Goal: Information Seeking & Learning: Learn about a topic

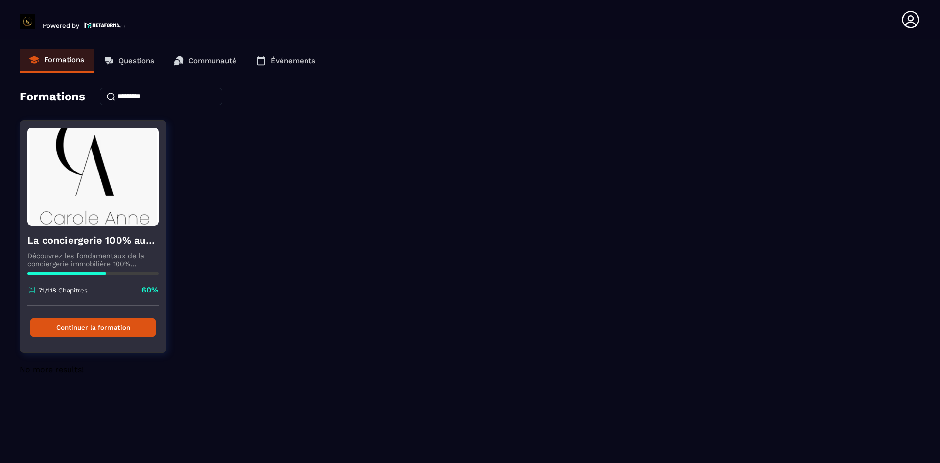
click at [125, 328] on button "Continuer la formation" at bounding box center [93, 327] width 126 height 19
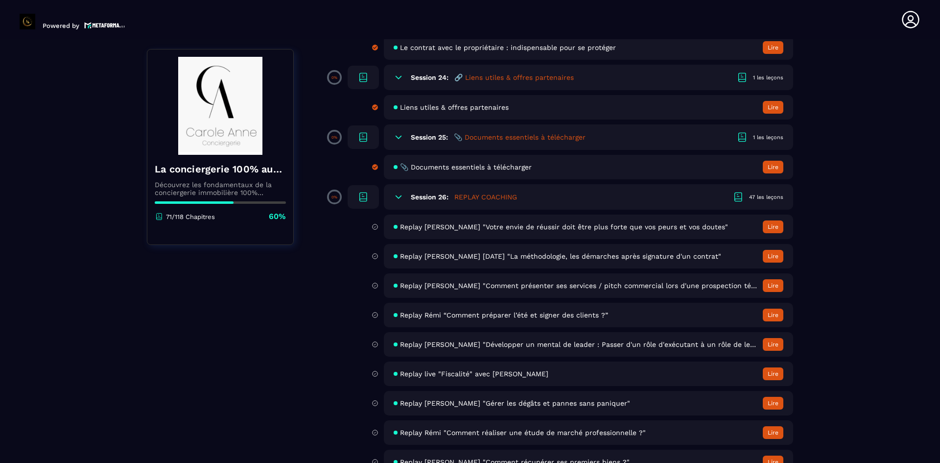
scroll to position [2772, 0]
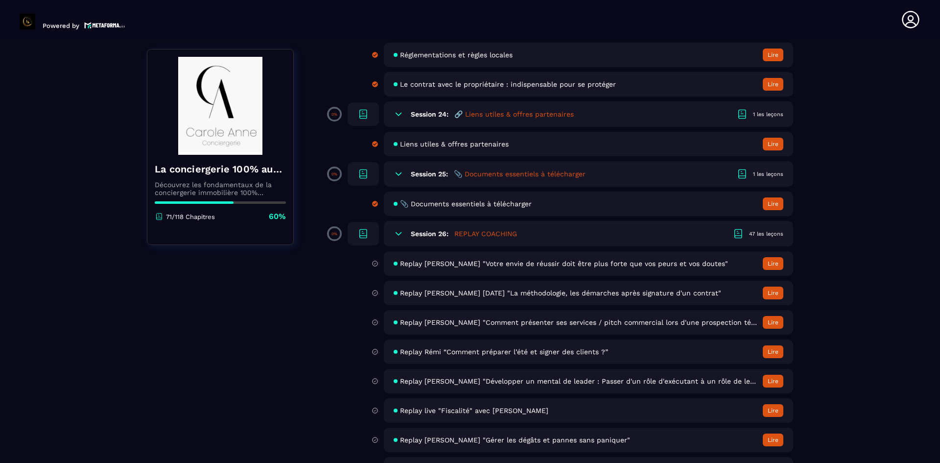
click at [527, 263] on span "Replay [PERSON_NAME] "Votre envie de réussir doit être plus forte que vos peurs…" at bounding box center [564, 264] width 328 height 8
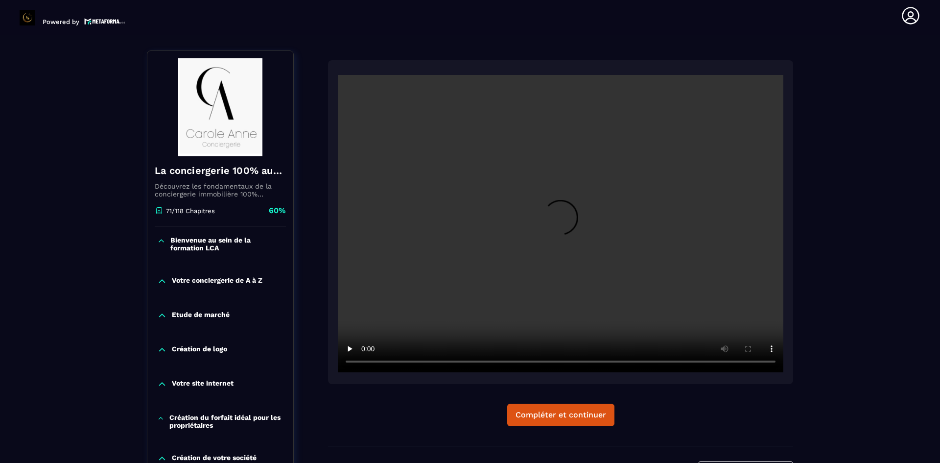
scroll to position [102, 0]
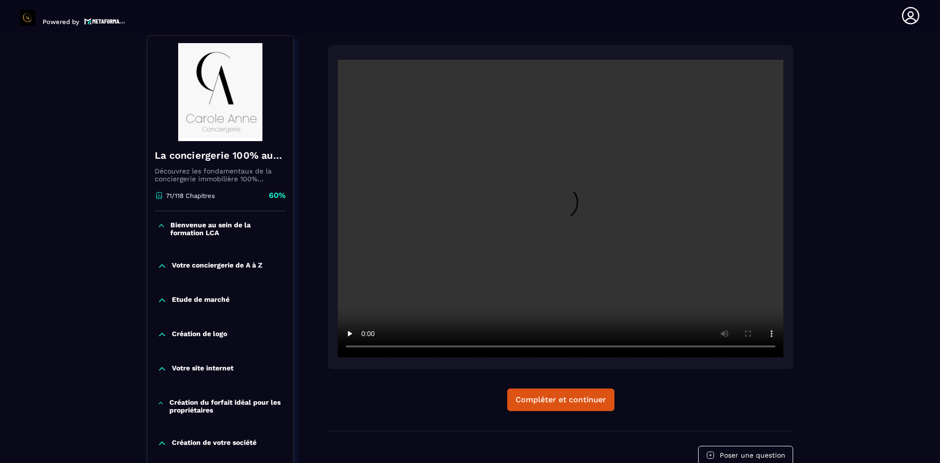
click at [163, 266] on icon at bounding box center [162, 265] width 6 height 3
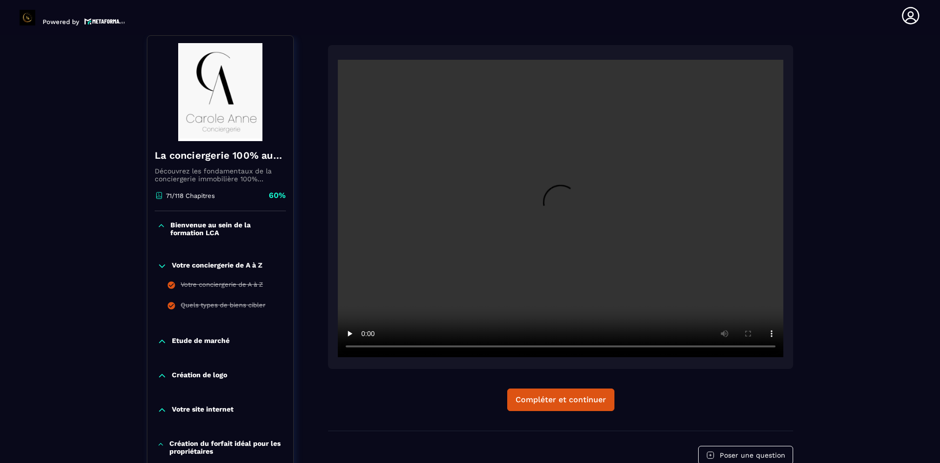
click at [163, 266] on icon at bounding box center [162, 265] width 6 height 3
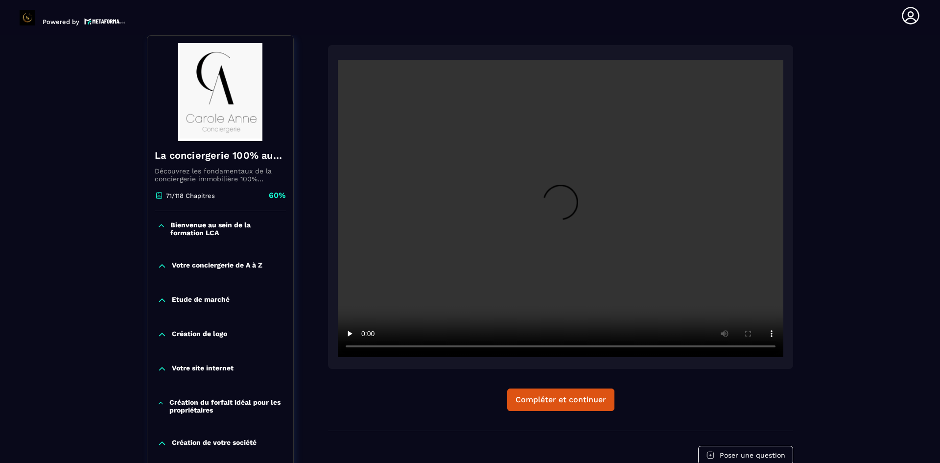
click at [164, 304] on icon at bounding box center [162, 300] width 10 height 10
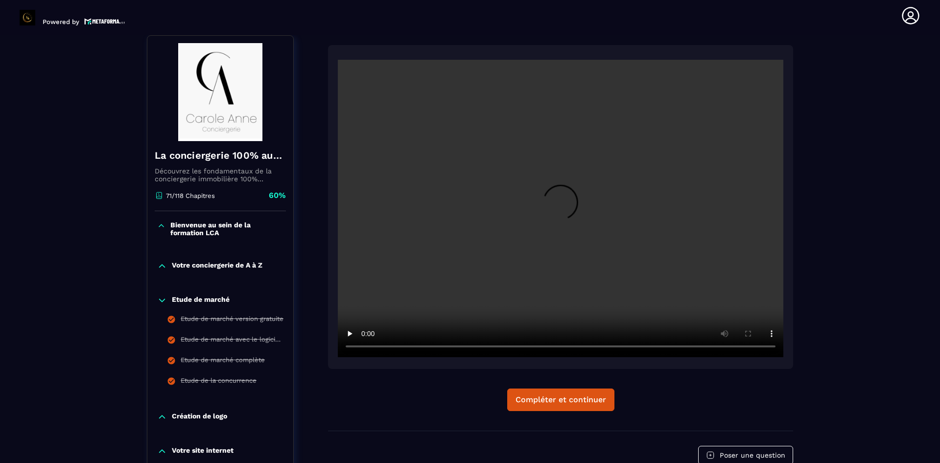
click at [164, 304] on icon at bounding box center [162, 300] width 10 height 10
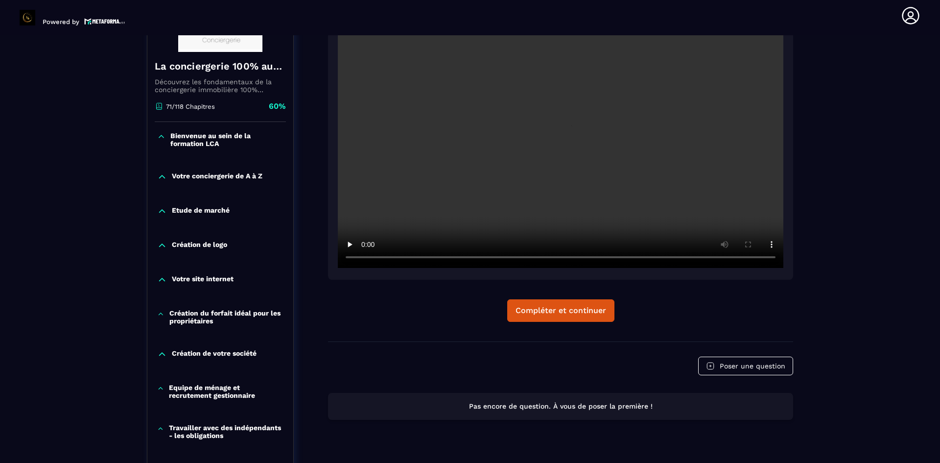
scroll to position [196, 0]
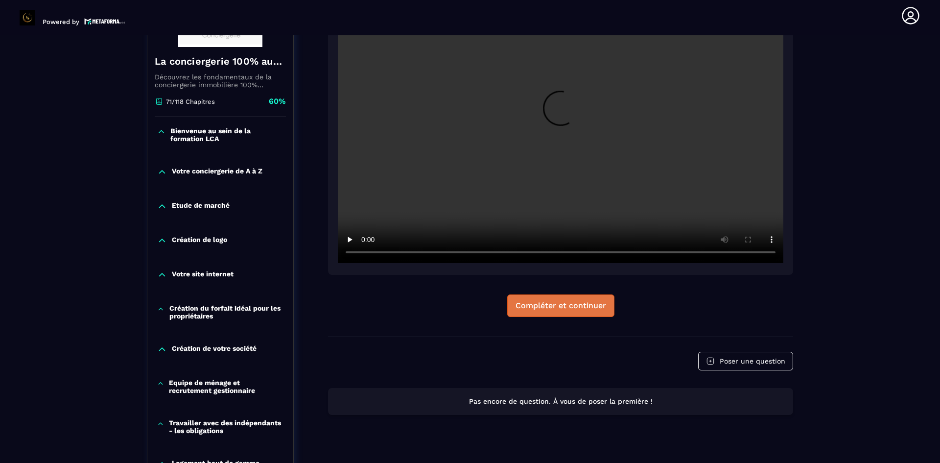
click at [587, 305] on div "Compléter et continuer" at bounding box center [561, 306] width 91 height 10
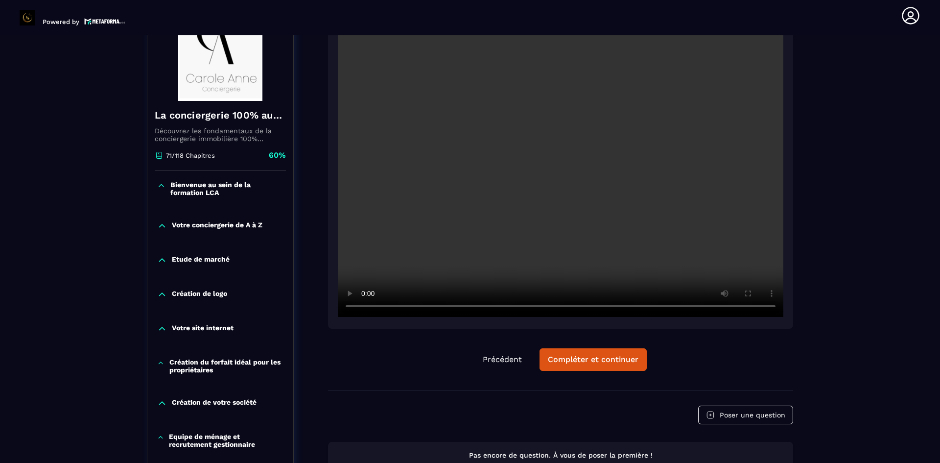
scroll to position [147, 0]
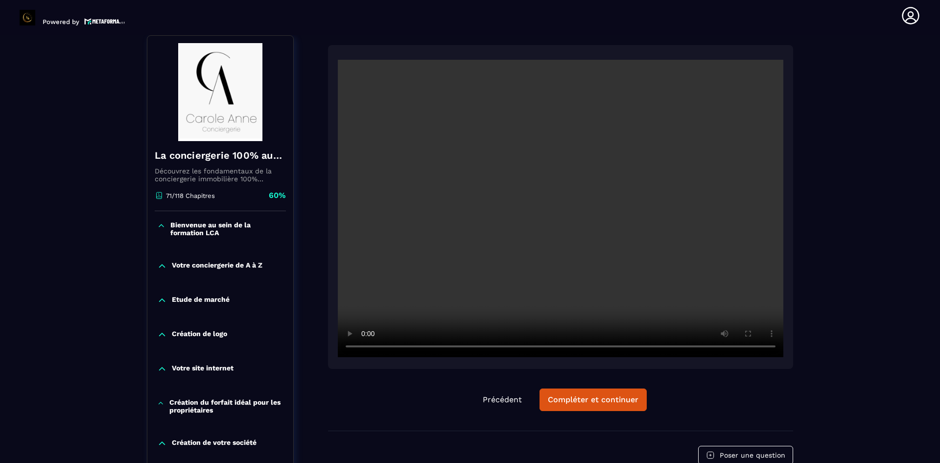
scroll to position [118, 0]
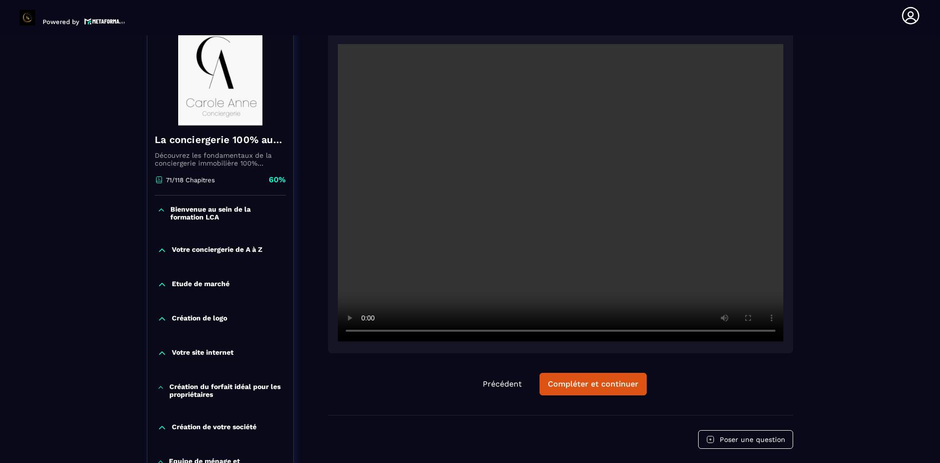
click at [161, 209] on icon at bounding box center [161, 210] width 8 height 10
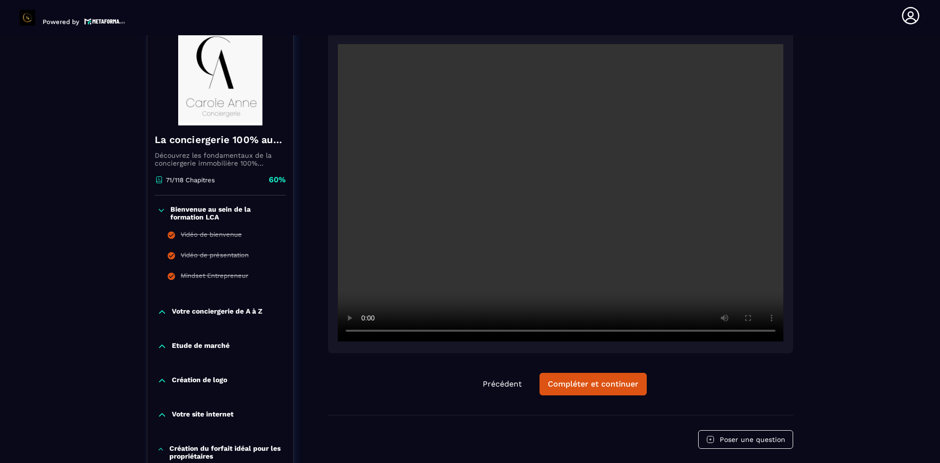
click at [161, 209] on icon at bounding box center [161, 210] width 8 height 10
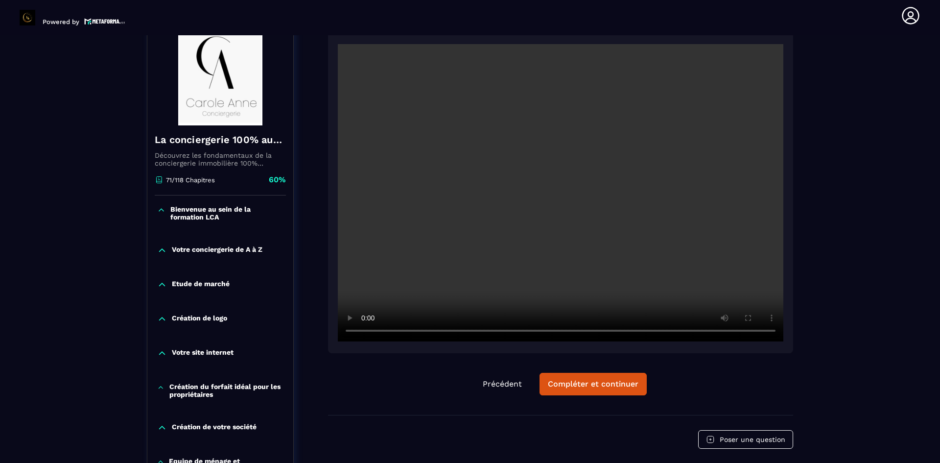
click at [164, 249] on icon at bounding box center [162, 250] width 10 height 10
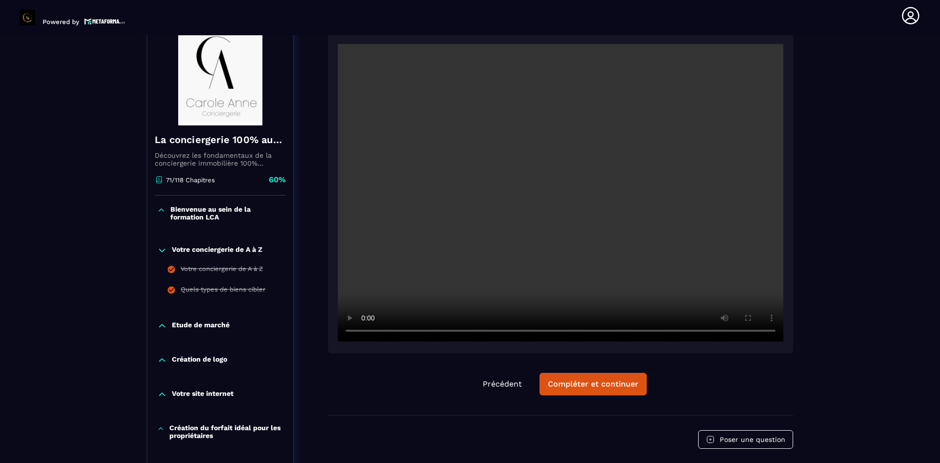
click at [164, 248] on icon at bounding box center [162, 250] width 10 height 10
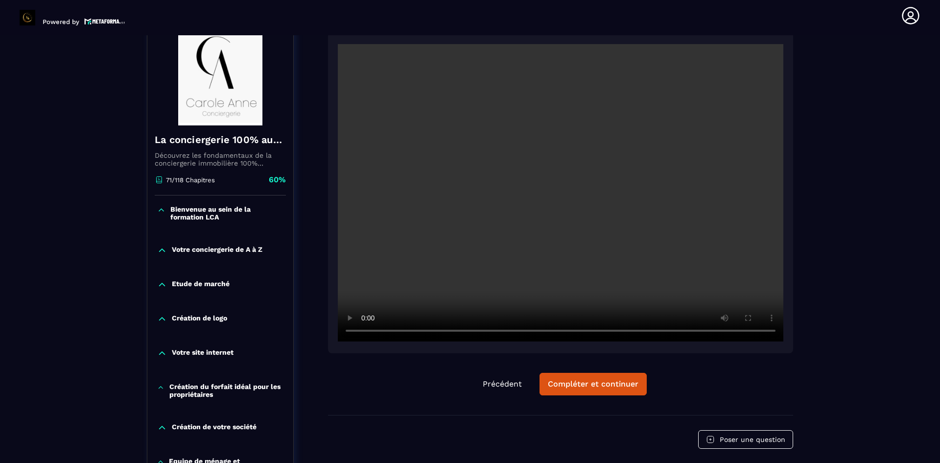
click at [165, 285] on icon at bounding box center [162, 284] width 6 height 3
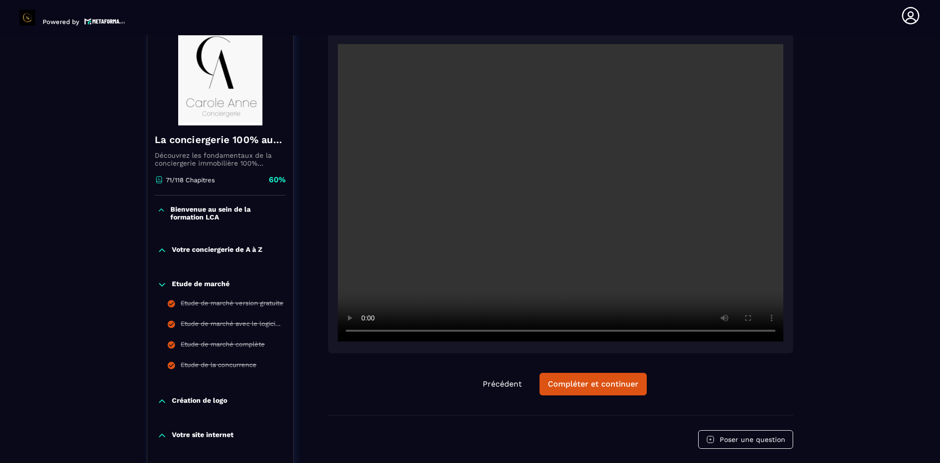
click at [165, 285] on icon at bounding box center [162, 285] width 10 height 10
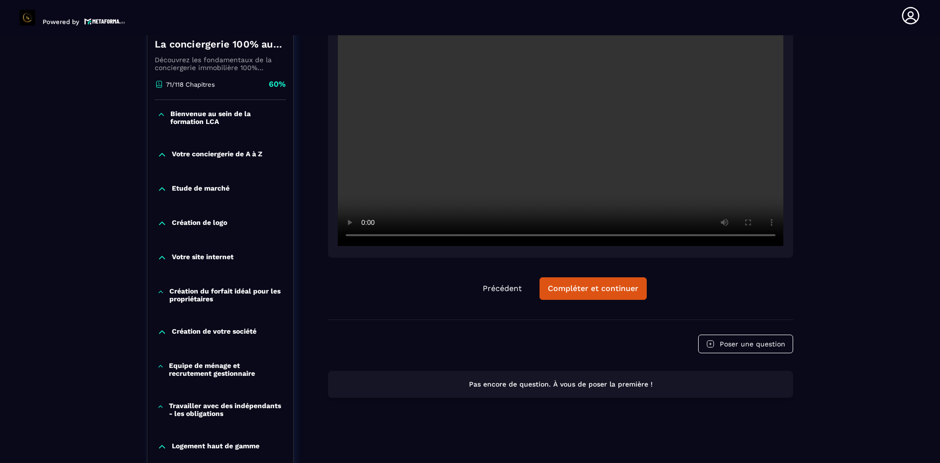
scroll to position [215, 0]
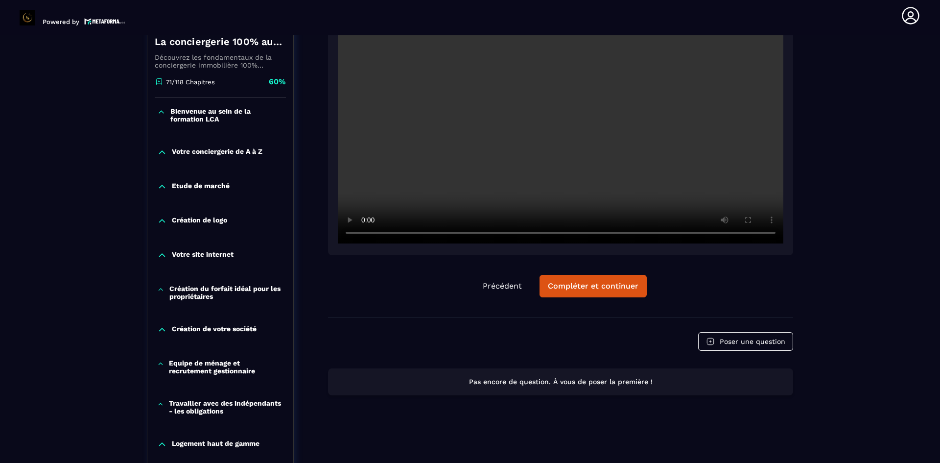
click at [163, 221] on icon at bounding box center [162, 220] width 6 height 3
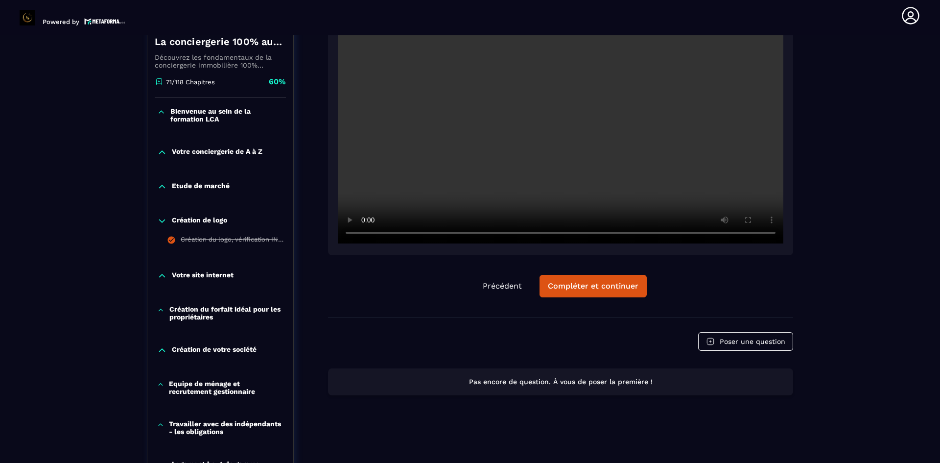
click at [163, 221] on icon at bounding box center [162, 220] width 6 height 3
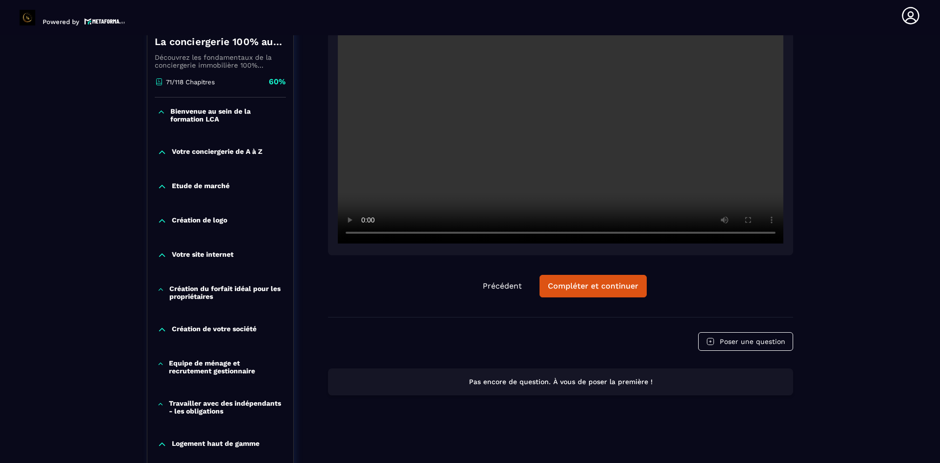
click at [162, 256] on icon at bounding box center [162, 255] width 10 height 10
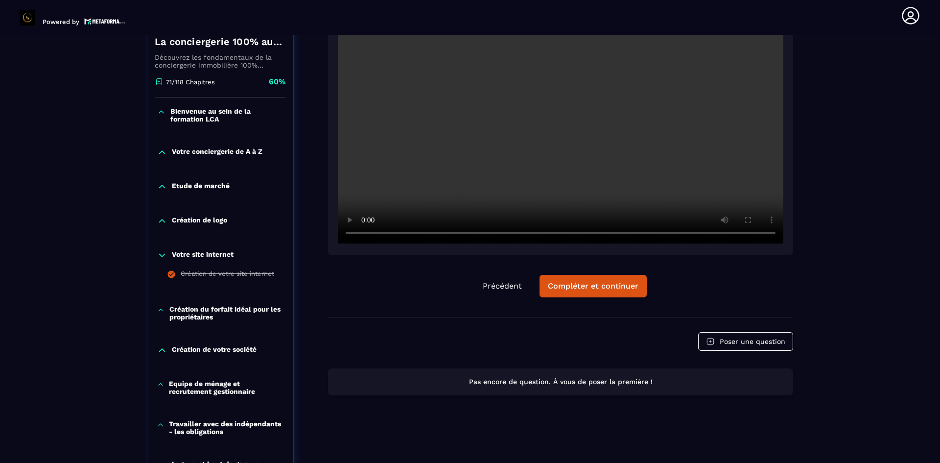
click at [162, 255] on icon at bounding box center [162, 255] width 10 height 10
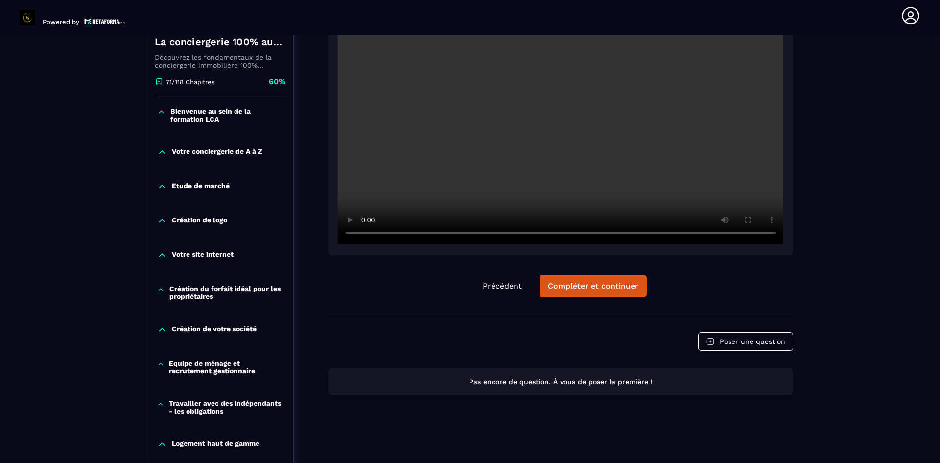
click at [160, 290] on icon at bounding box center [161, 289] width 4 height 2
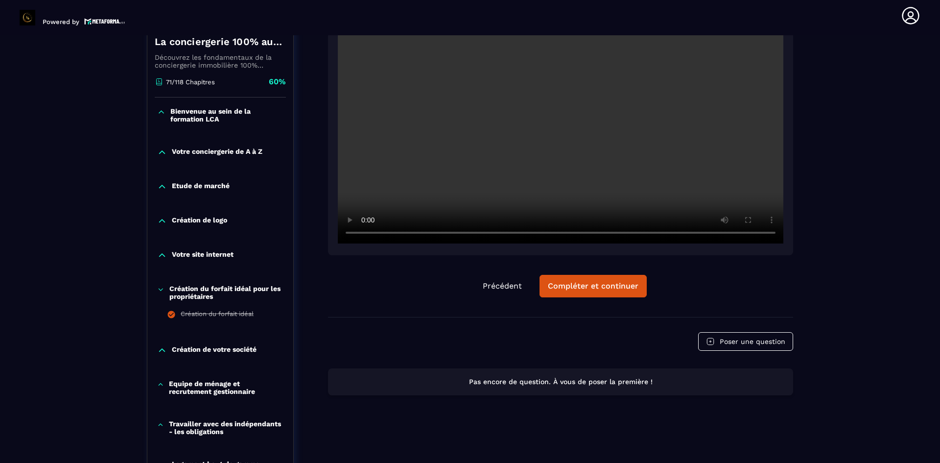
click at [161, 287] on icon at bounding box center [160, 290] width 7 height 10
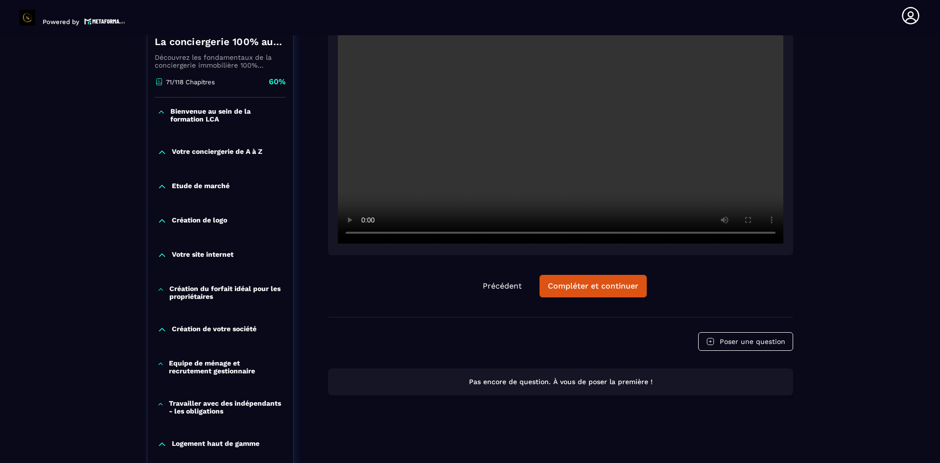
click at [166, 329] on icon at bounding box center [162, 330] width 10 height 10
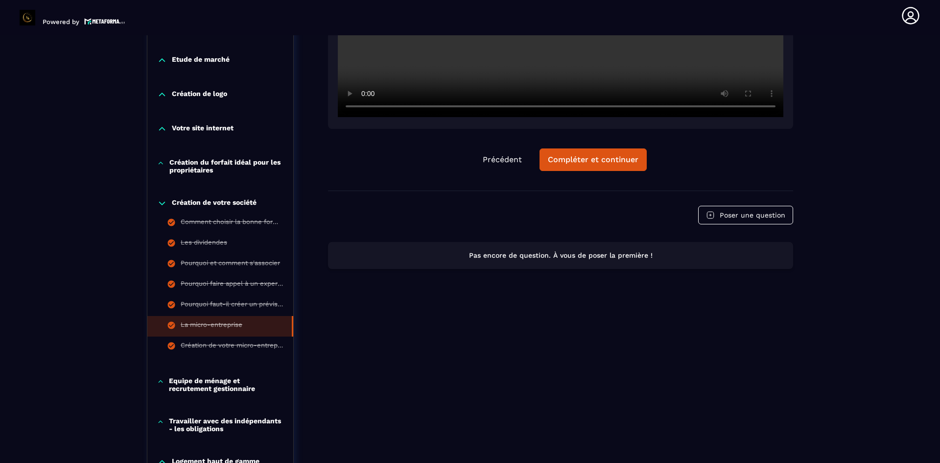
scroll to position [362, 0]
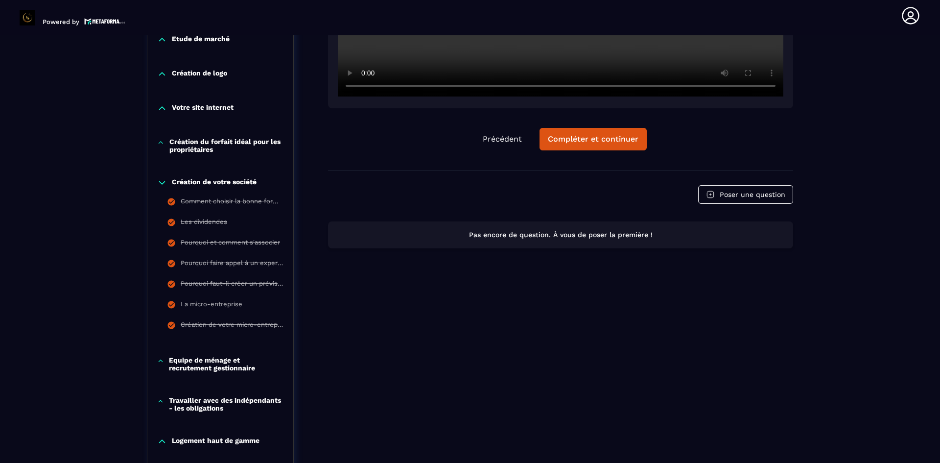
click at [162, 185] on icon at bounding box center [162, 183] width 10 height 10
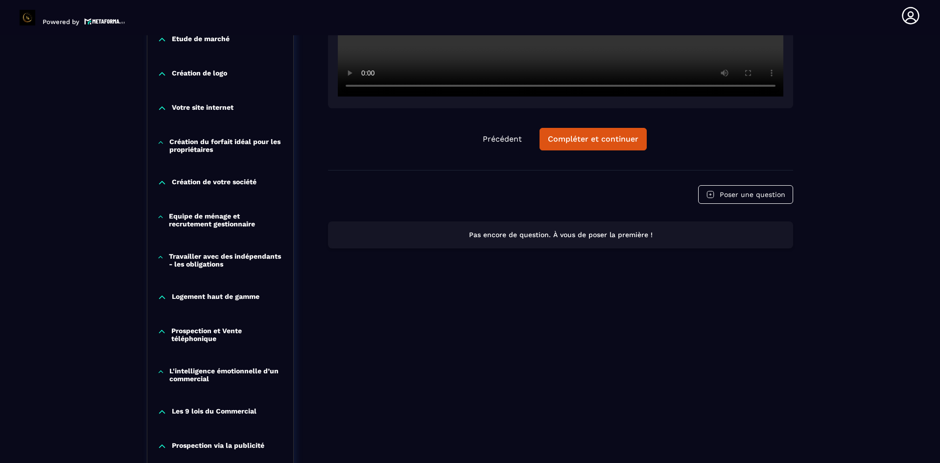
click at [159, 217] on icon at bounding box center [161, 217] width 4 height 2
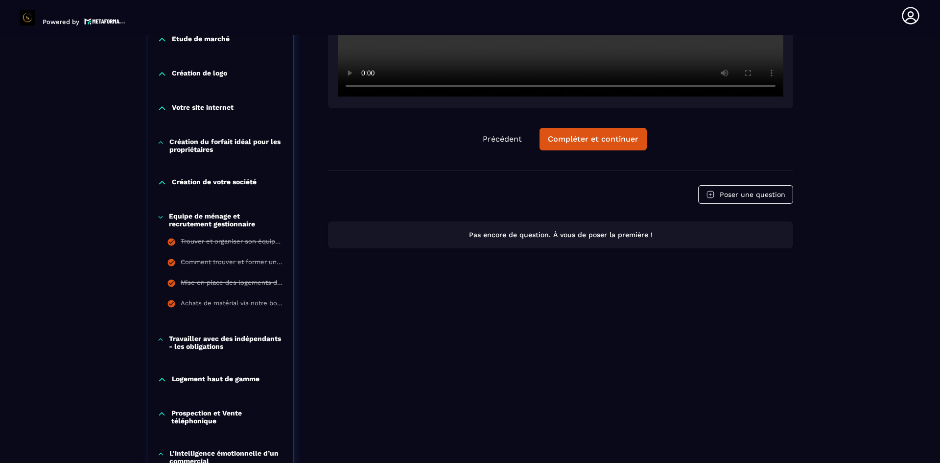
click at [159, 217] on icon at bounding box center [160, 217] width 7 height 10
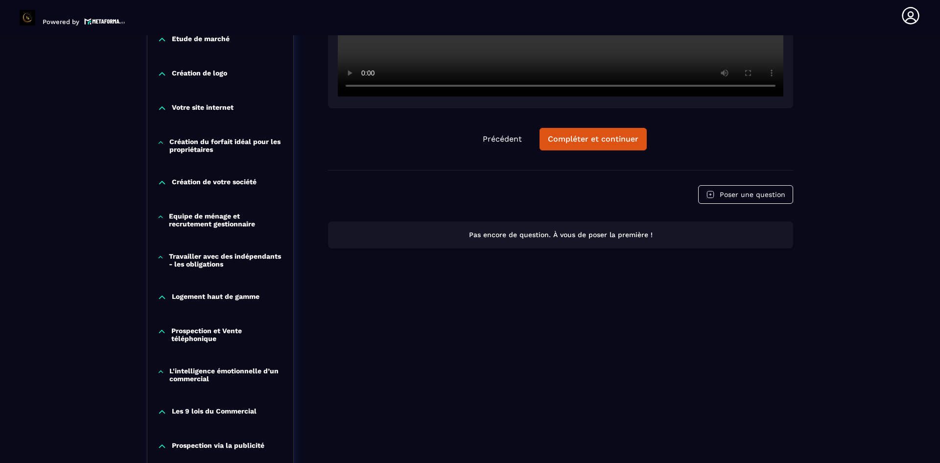
click at [160, 255] on icon at bounding box center [160, 257] width 7 height 10
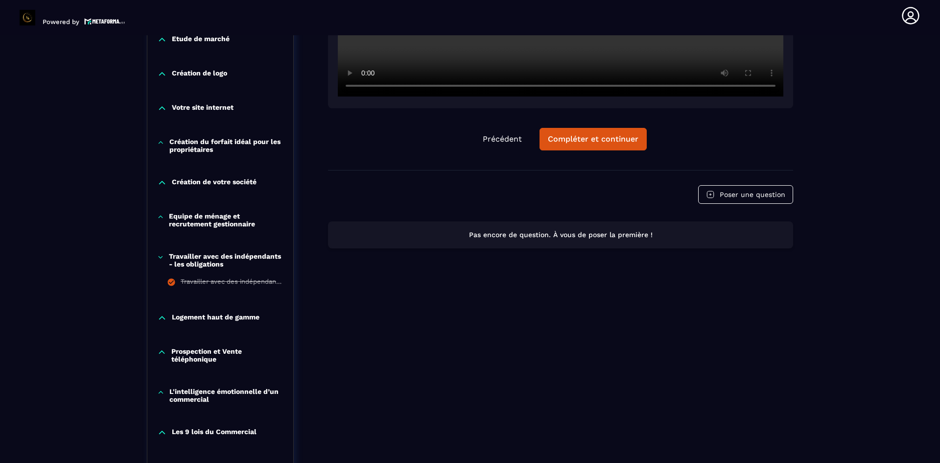
click at [160, 255] on icon at bounding box center [160, 257] width 7 height 10
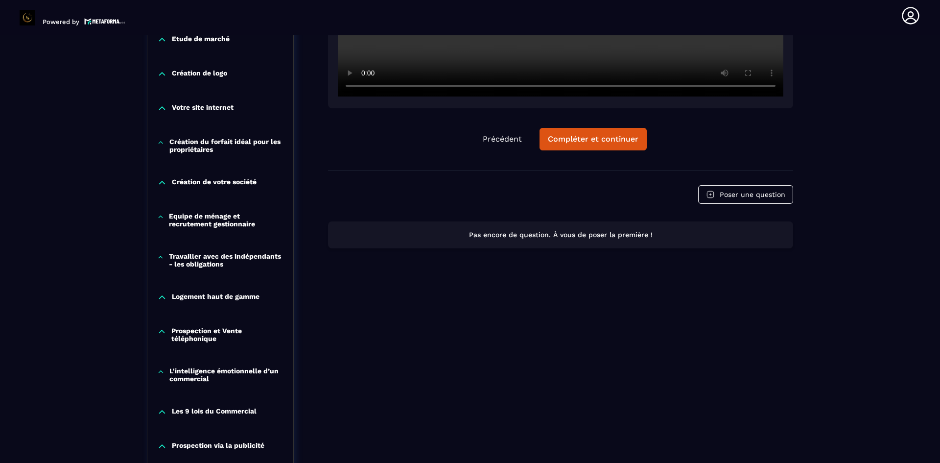
click at [160, 294] on icon at bounding box center [162, 297] width 10 height 10
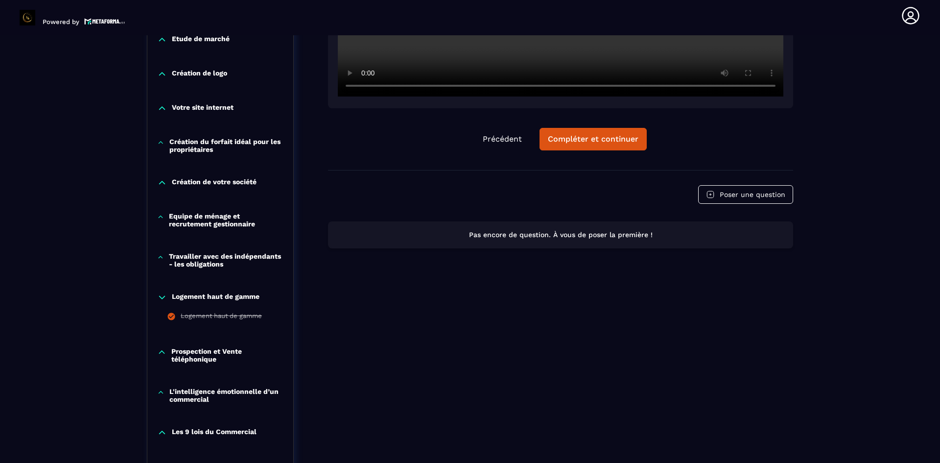
click at [162, 294] on icon at bounding box center [162, 297] width 10 height 10
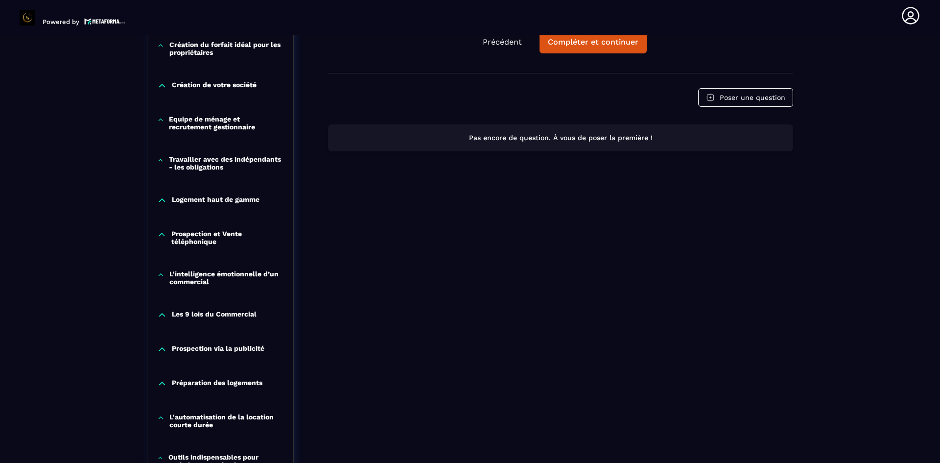
scroll to position [460, 0]
click at [162, 233] on icon at bounding box center [161, 234] width 9 height 10
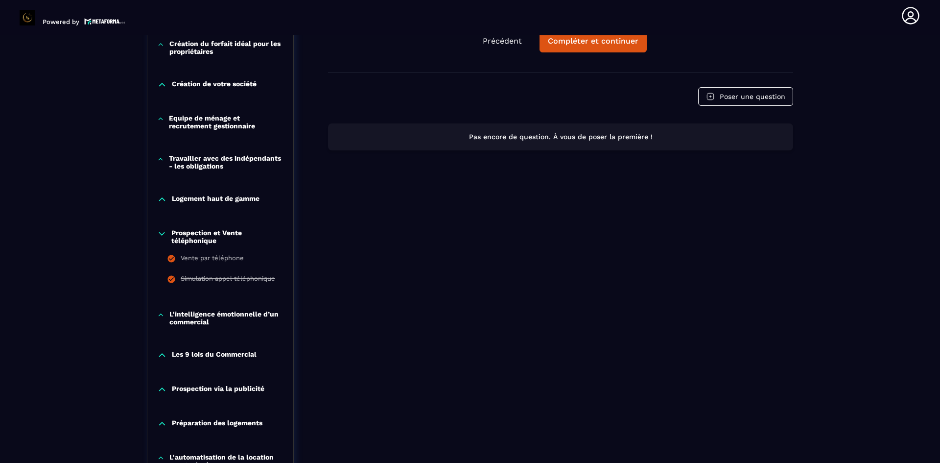
click at [162, 233] on icon at bounding box center [161, 234] width 9 height 10
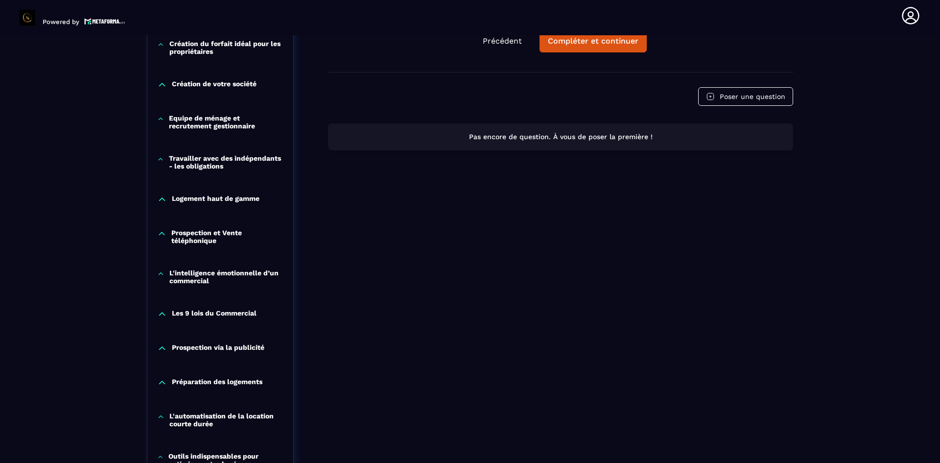
click at [165, 272] on icon at bounding box center [160, 274] width 7 height 10
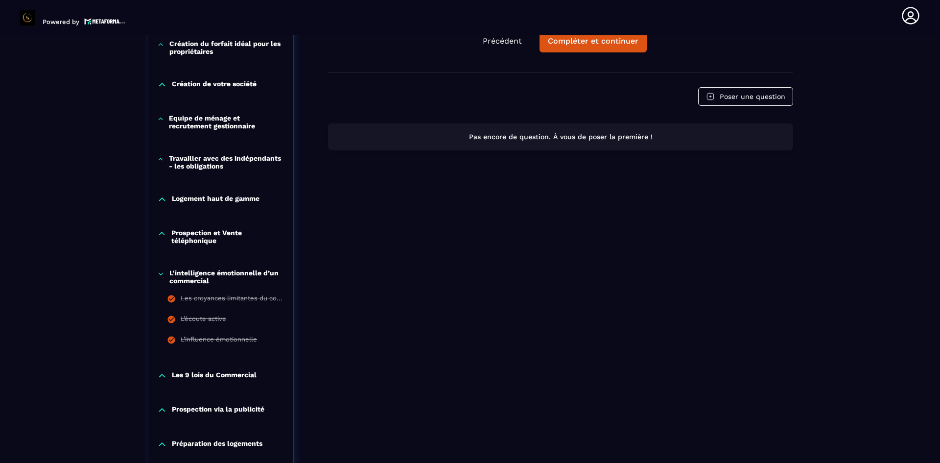
click at [164, 268] on div "L'intelligence émotionnelle d’un commercial Les croyances limitantes du commerc…" at bounding box center [220, 310] width 146 height 102
click at [160, 273] on icon at bounding box center [160, 274] width 7 height 10
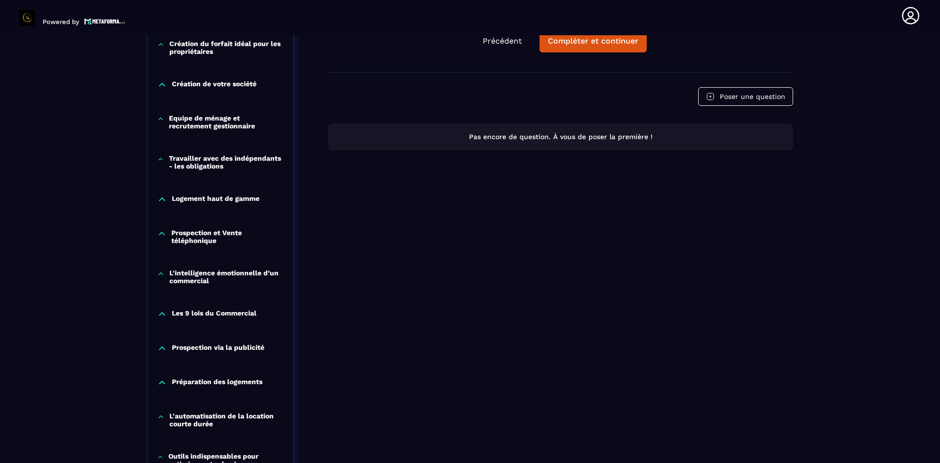
click at [163, 315] on icon at bounding box center [162, 314] width 10 height 10
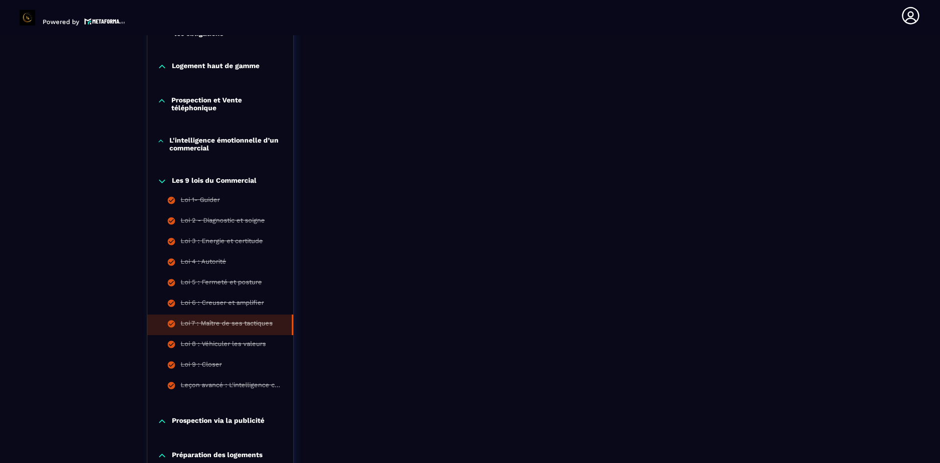
scroll to position [607, 0]
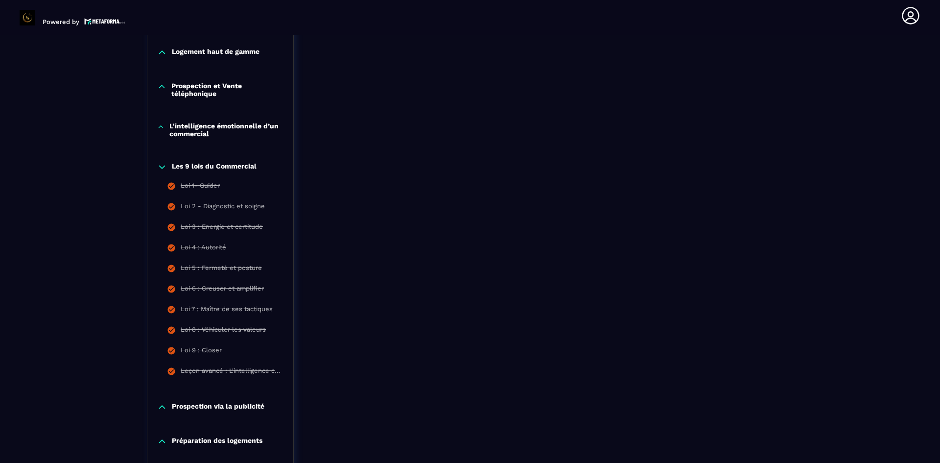
click at [164, 170] on icon at bounding box center [162, 167] width 10 height 10
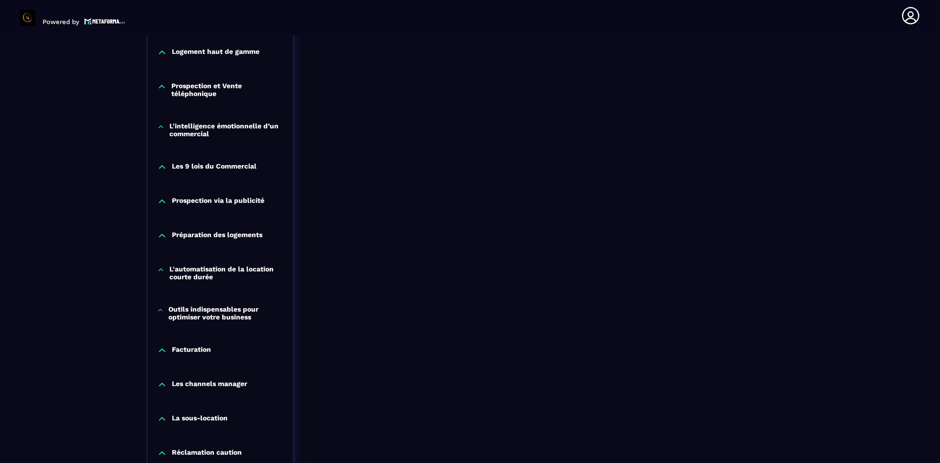
click at [163, 199] on icon at bounding box center [162, 201] width 10 height 10
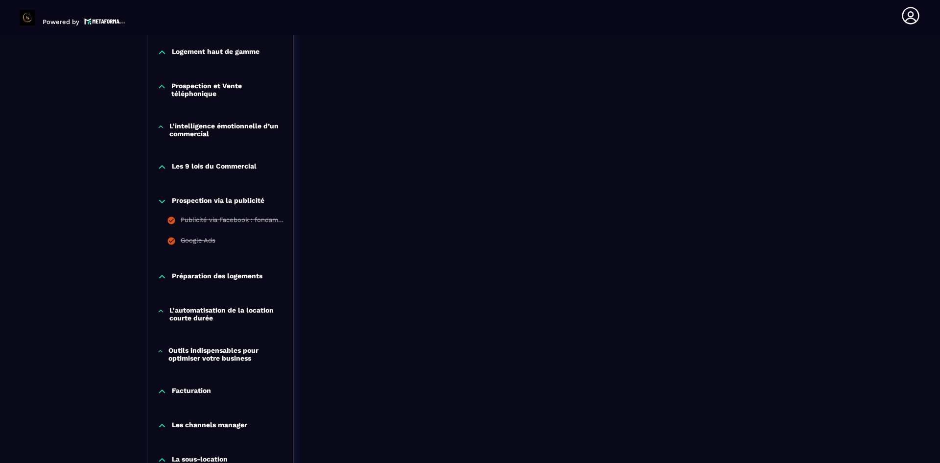
click at [163, 199] on icon at bounding box center [162, 201] width 10 height 10
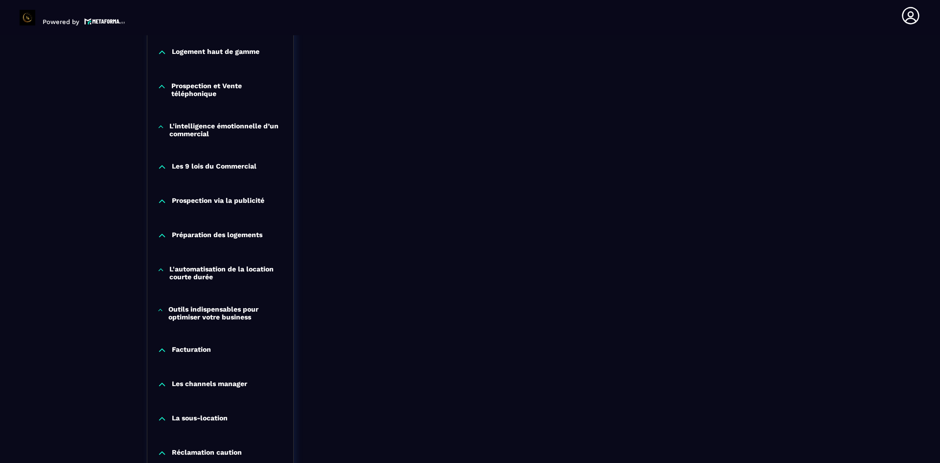
click at [163, 232] on icon at bounding box center [162, 236] width 10 height 10
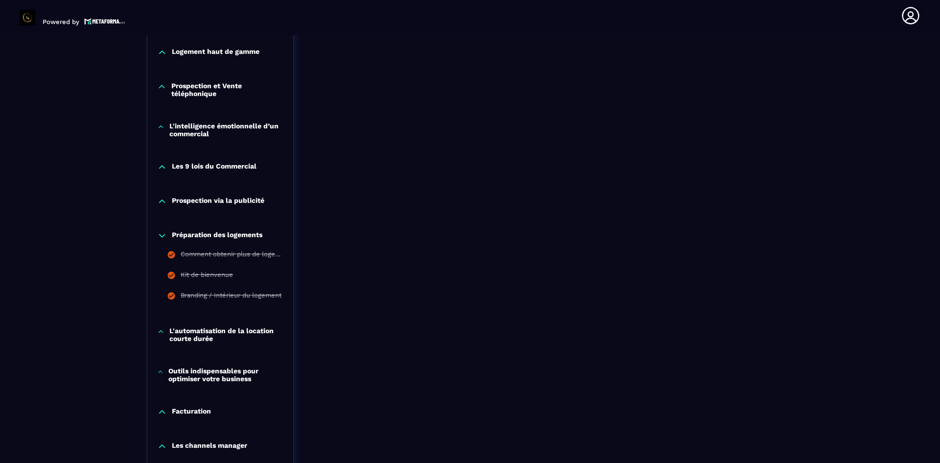
click at [163, 232] on icon at bounding box center [162, 236] width 10 height 10
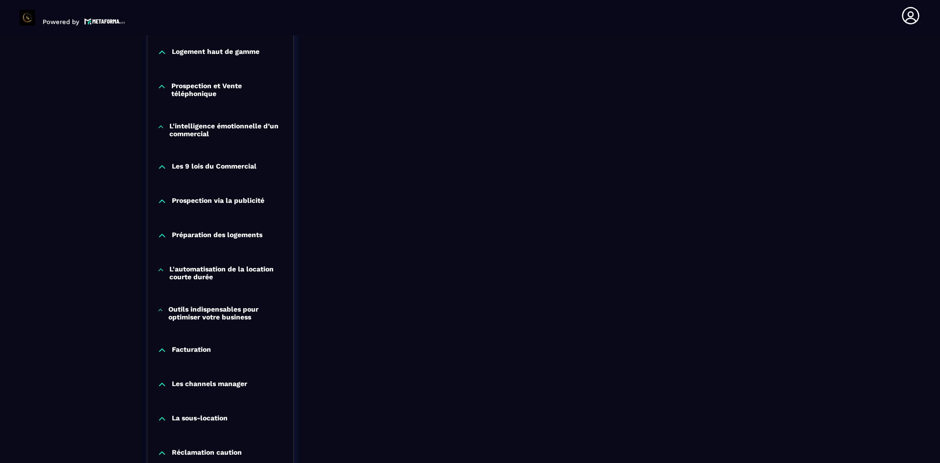
click at [163, 268] on icon at bounding box center [160, 270] width 7 height 10
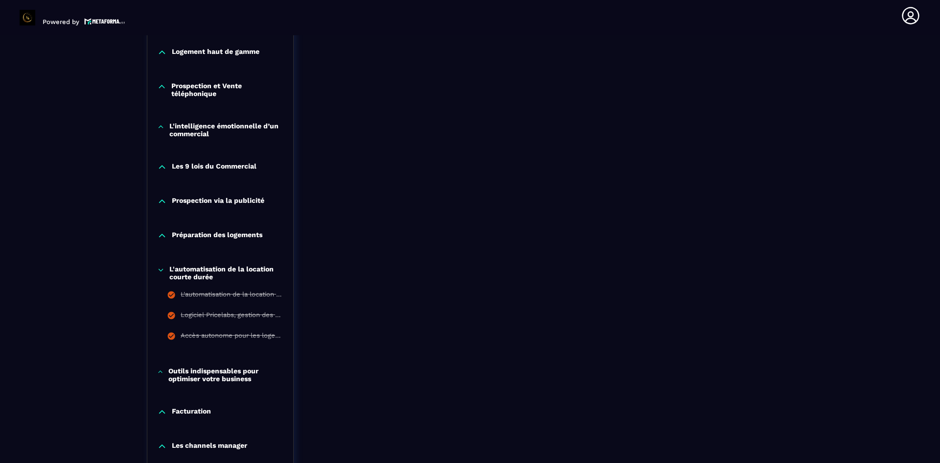
click at [163, 268] on icon at bounding box center [160, 270] width 7 height 10
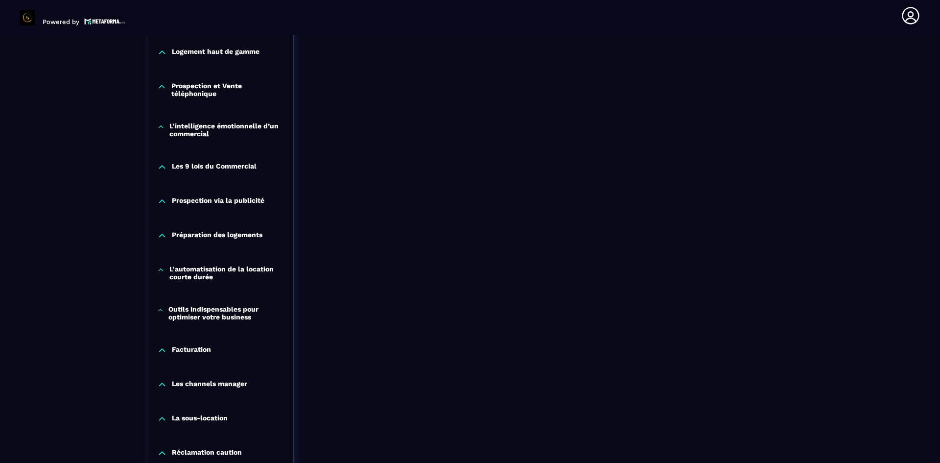
click at [159, 310] on icon at bounding box center [160, 310] width 6 height 10
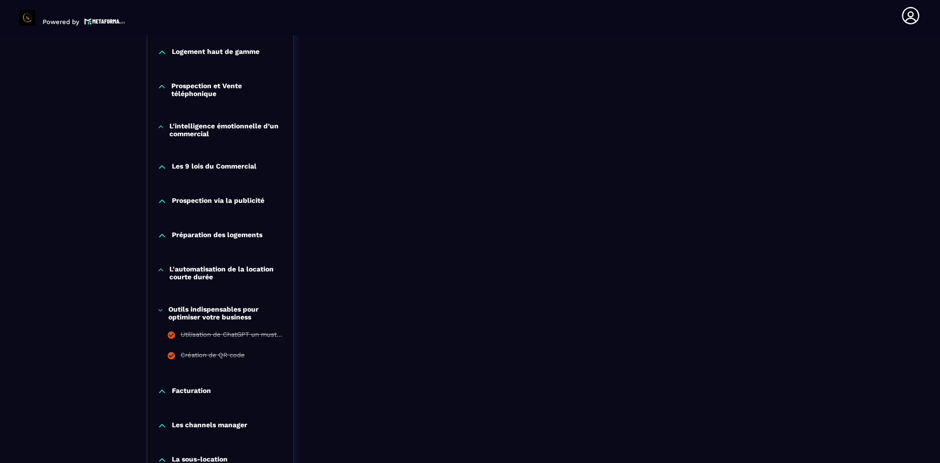
click at [160, 309] on icon at bounding box center [160, 310] width 6 height 10
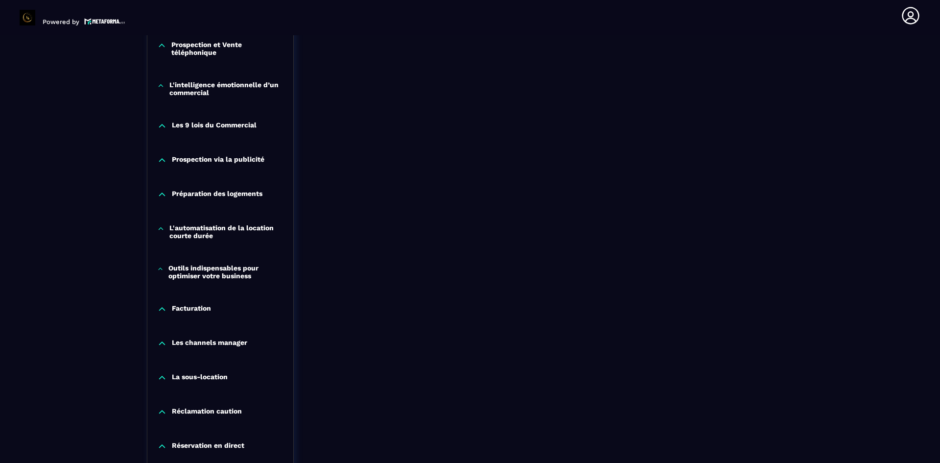
scroll to position [705, 0]
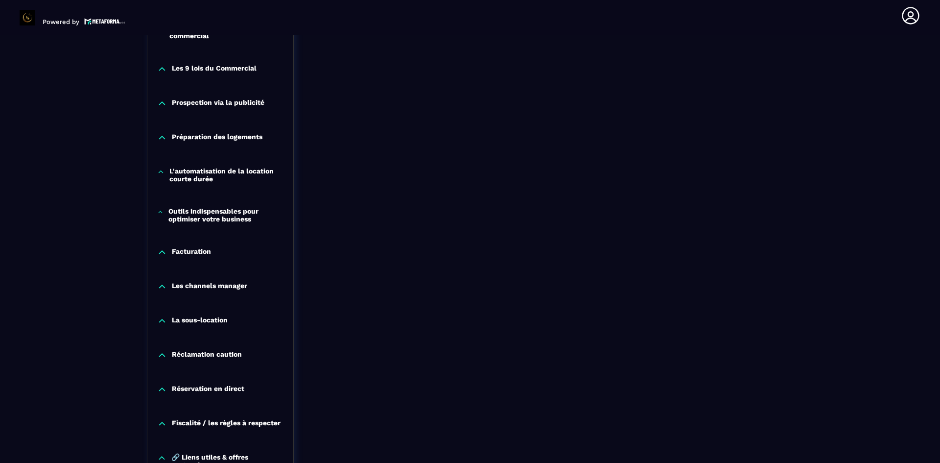
click at [163, 252] on icon at bounding box center [162, 252] width 6 height 3
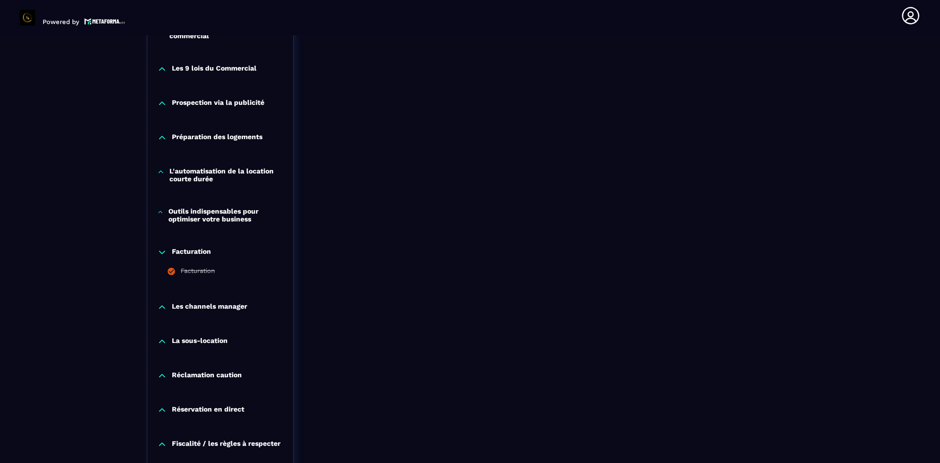
click at [163, 252] on icon at bounding box center [162, 252] width 10 height 10
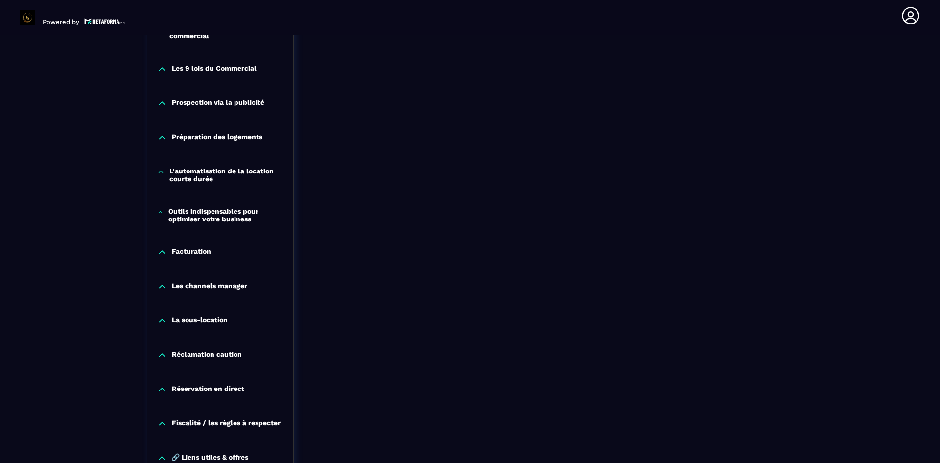
click at [163, 284] on icon at bounding box center [162, 287] width 10 height 10
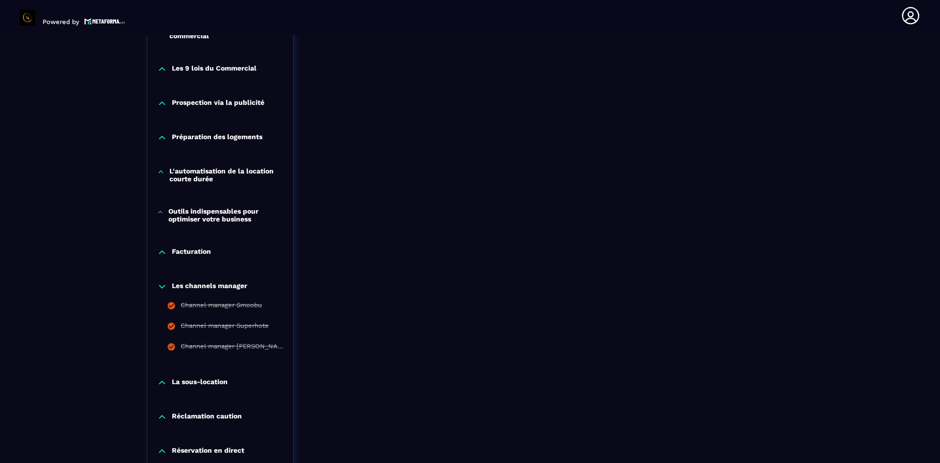
click at [163, 284] on icon at bounding box center [162, 287] width 10 height 10
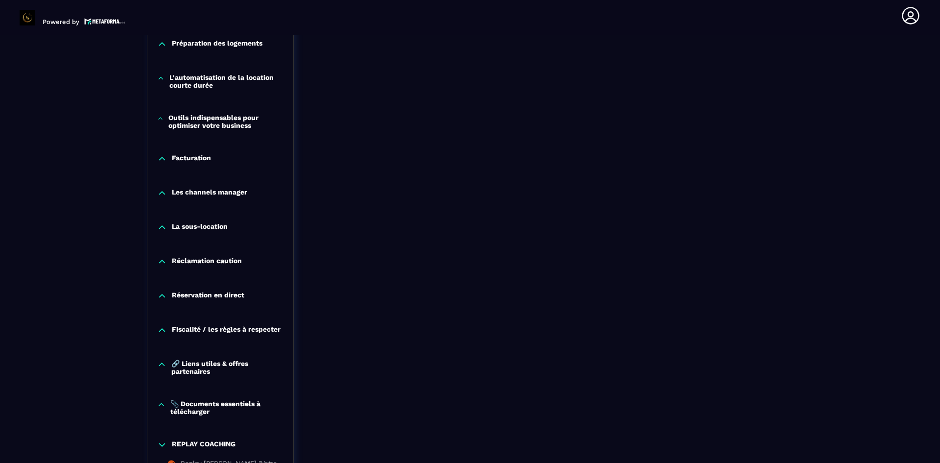
scroll to position [803, 0]
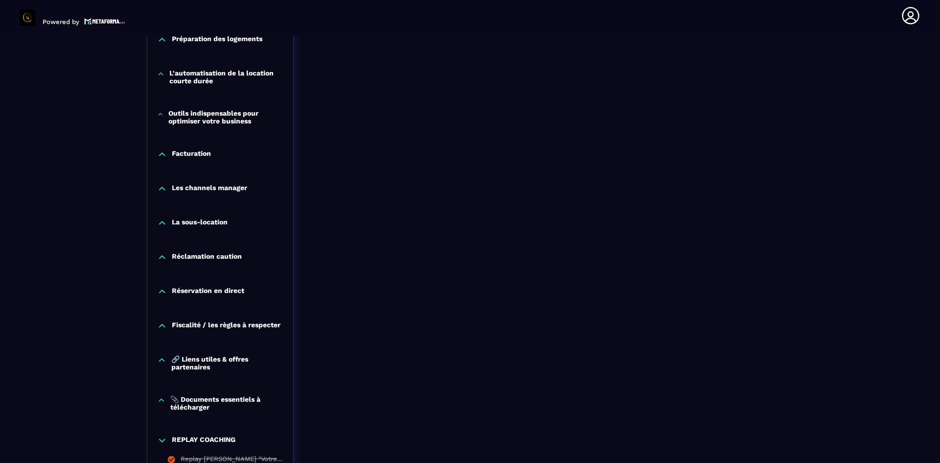
click at [164, 225] on icon at bounding box center [162, 223] width 10 height 10
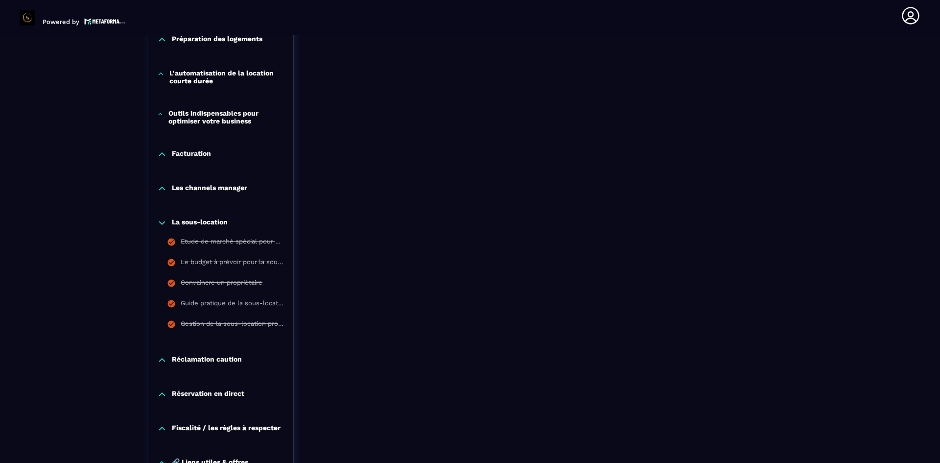
click at [164, 225] on icon at bounding box center [162, 223] width 10 height 10
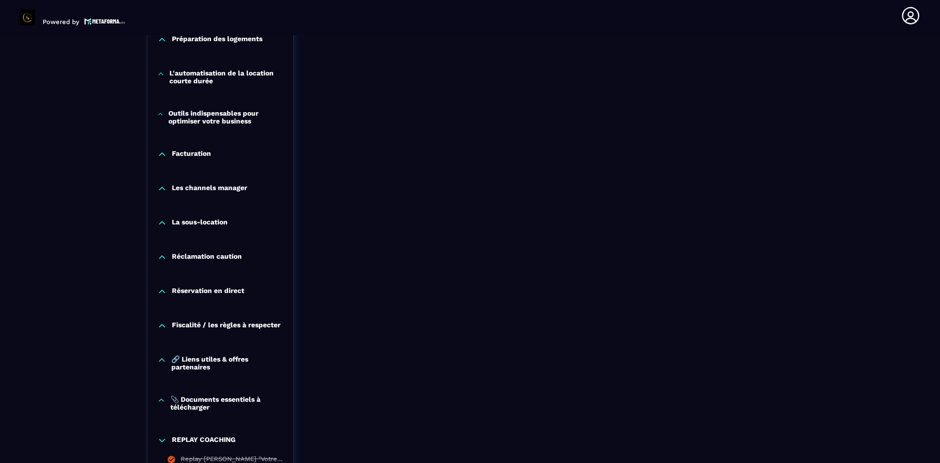
click at [164, 253] on icon at bounding box center [162, 257] width 10 height 10
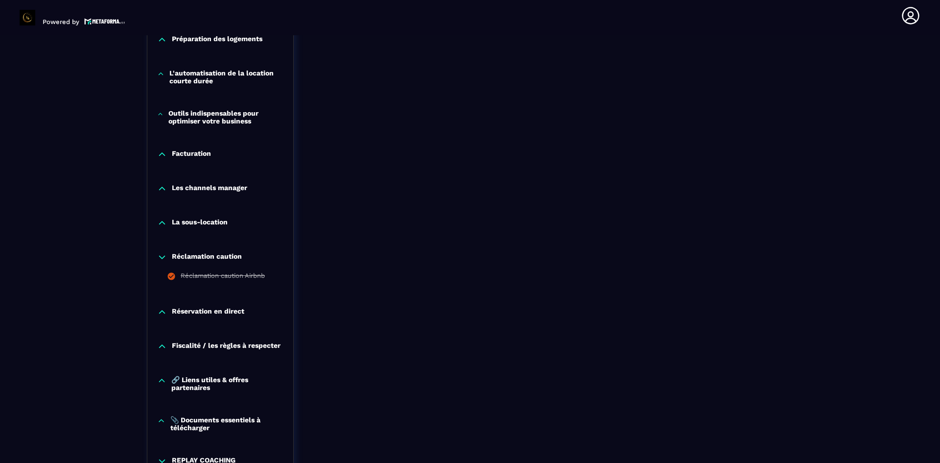
click at [164, 253] on icon at bounding box center [162, 257] width 10 height 10
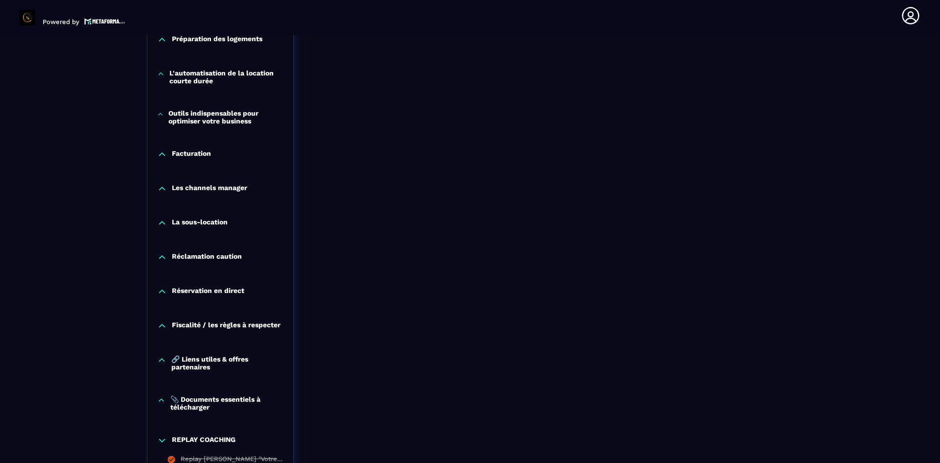
click at [164, 291] on icon at bounding box center [162, 291] width 6 height 3
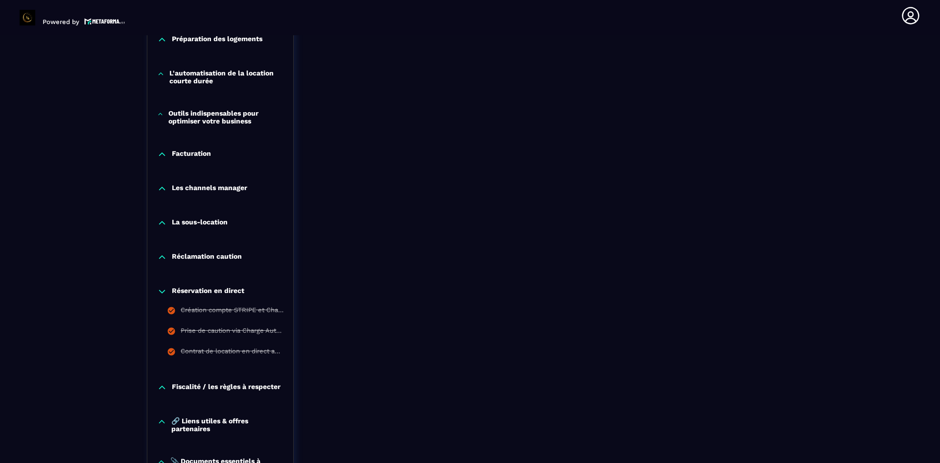
click at [164, 290] on icon at bounding box center [162, 291] width 10 height 10
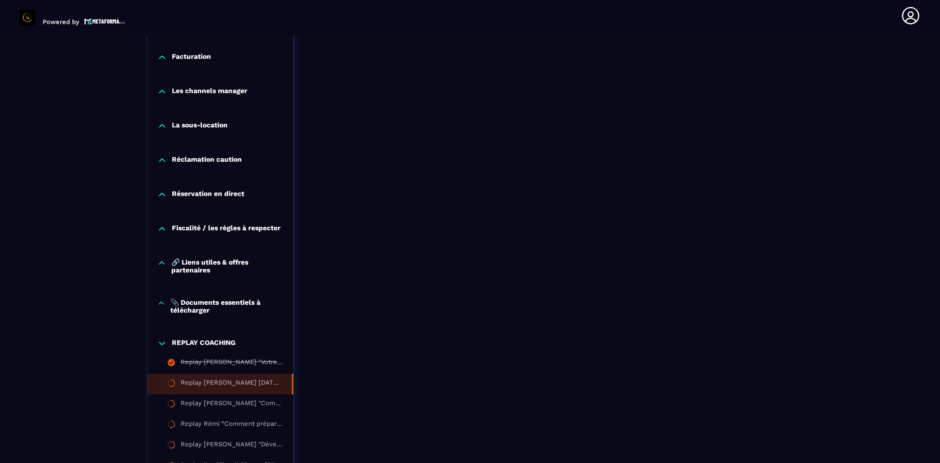
scroll to position [901, 0]
click at [164, 228] on icon at bounding box center [162, 227] width 6 height 3
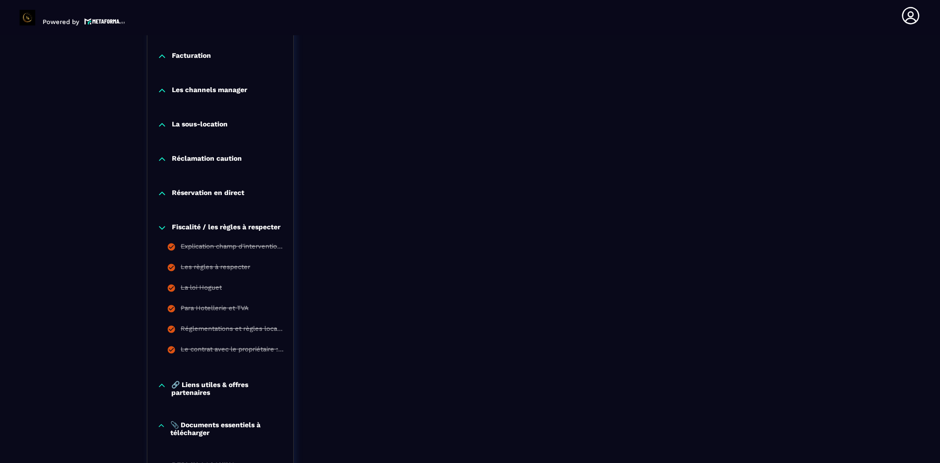
click at [164, 228] on icon at bounding box center [162, 227] width 6 height 3
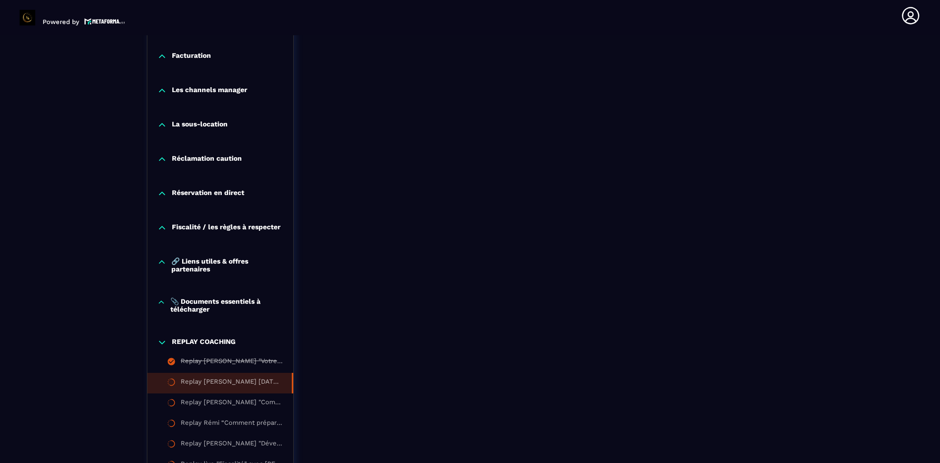
click at [164, 257] on icon at bounding box center [161, 262] width 9 height 10
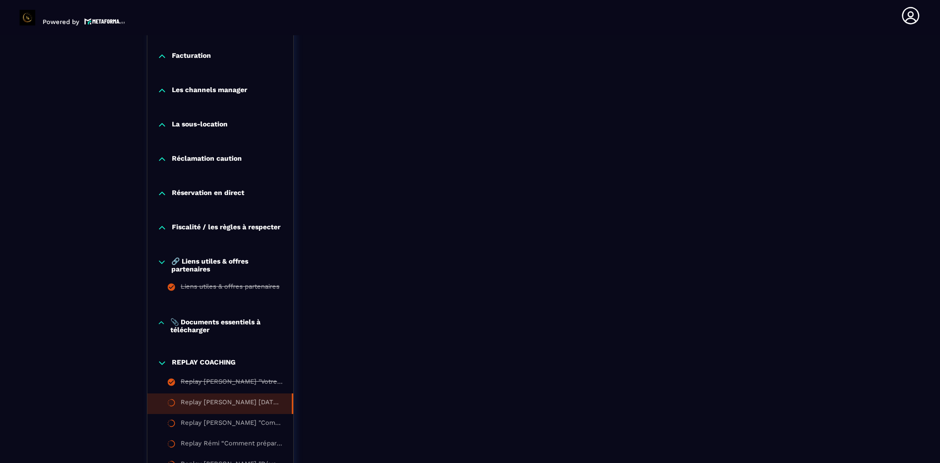
click at [164, 257] on div "🔗 Liens utiles & offres partenaires Liens utiles & offres partenaires" at bounding box center [220, 277] width 146 height 61
click at [163, 261] on icon at bounding box center [161, 262] width 9 height 10
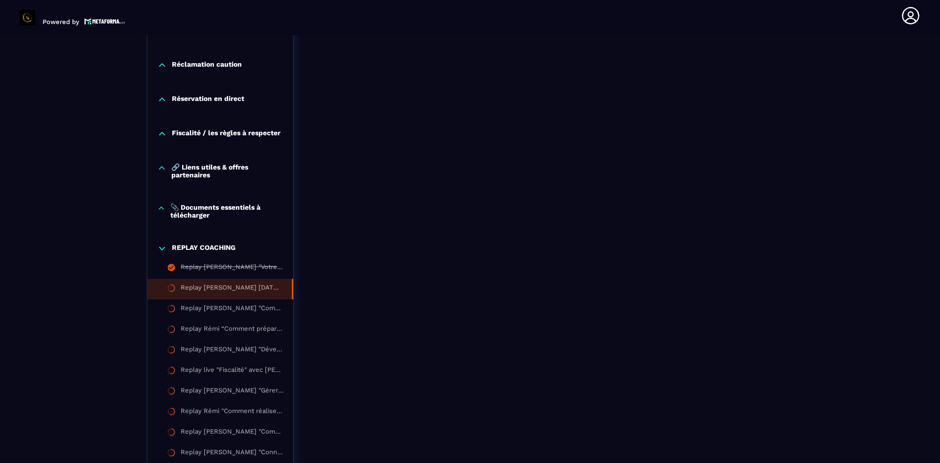
scroll to position [999, 0]
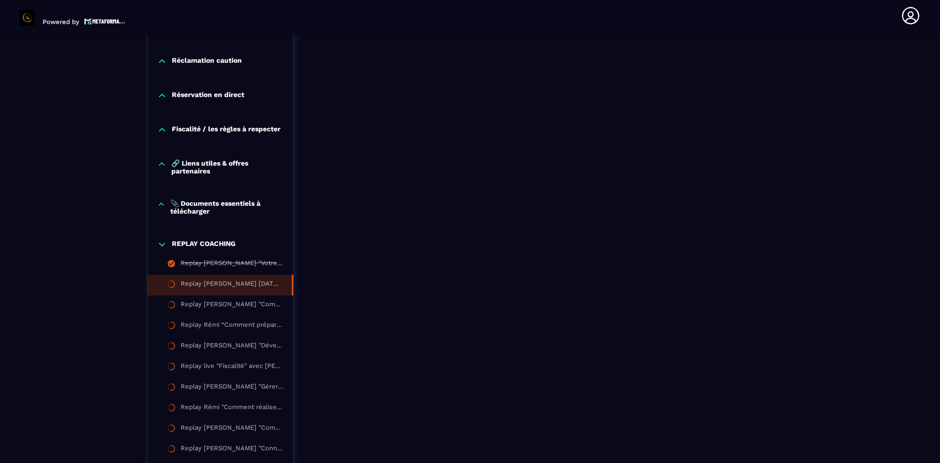
click at [163, 208] on icon at bounding box center [161, 204] width 8 height 10
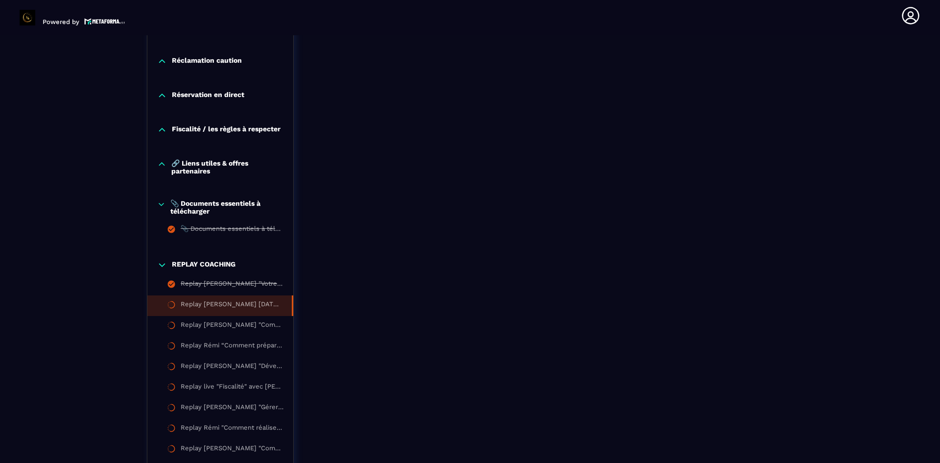
click at [163, 208] on icon at bounding box center [161, 204] width 8 height 10
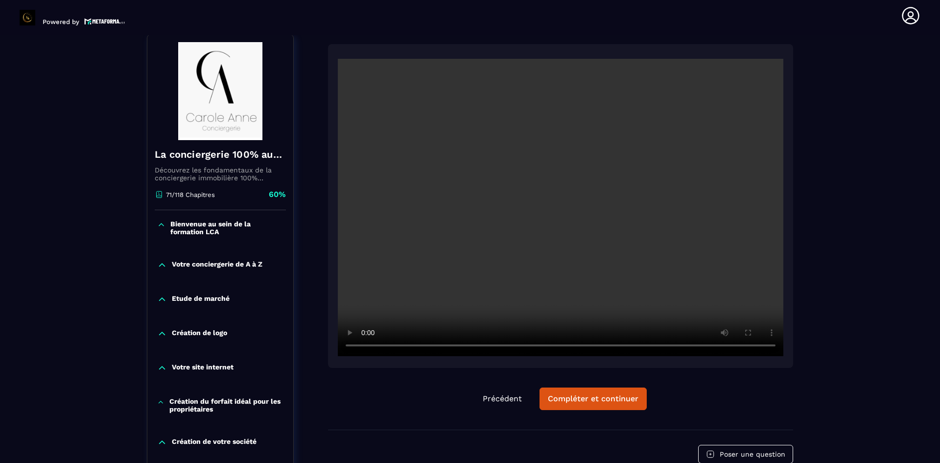
scroll to position [118, 0]
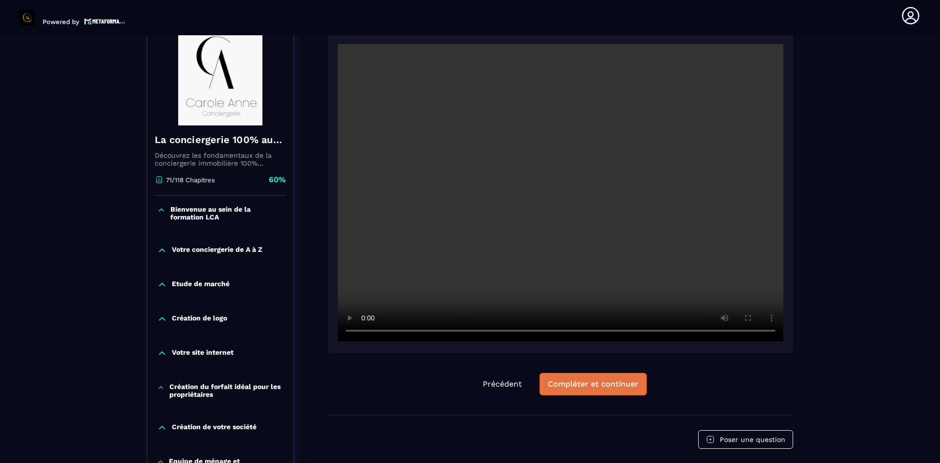
click at [585, 385] on div "Compléter et continuer" at bounding box center [593, 384] width 91 height 10
